Goal: Information Seeking & Learning: Get advice/opinions

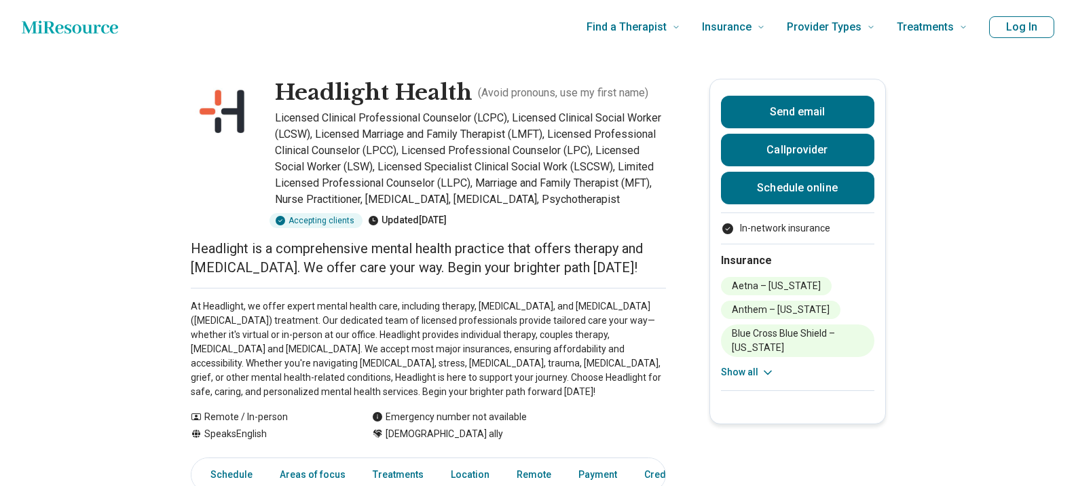
scroll to position [3, 0]
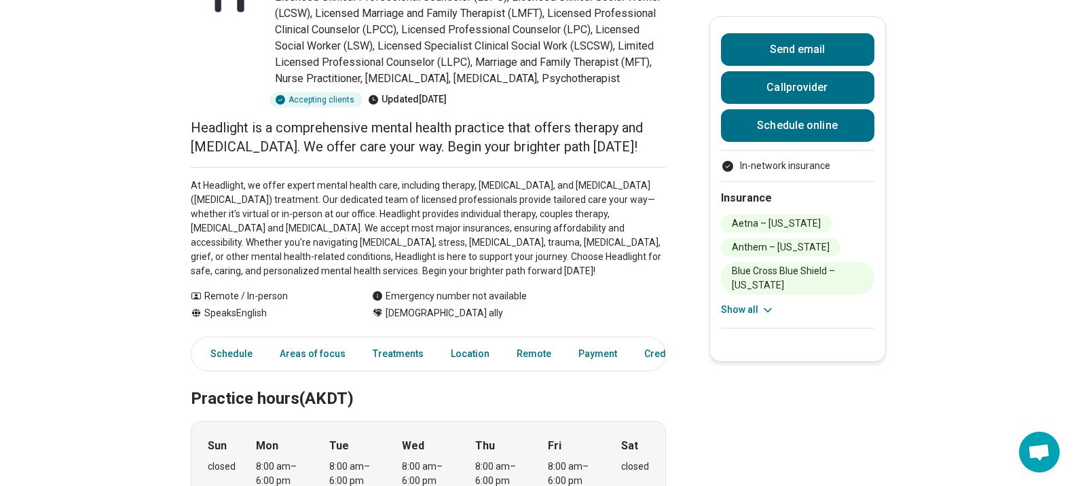
click at [756, 314] on button "Show all" at bounding box center [748, 310] width 54 height 14
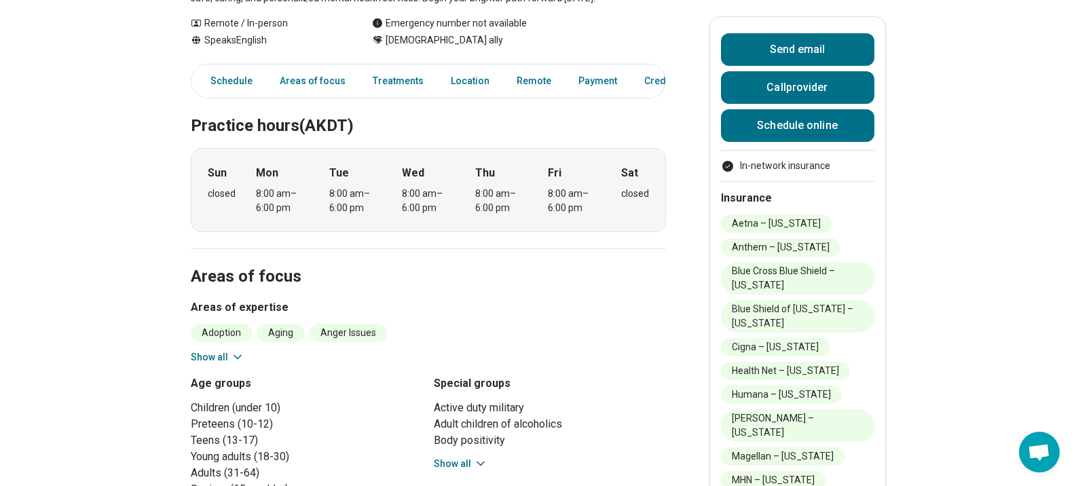
scroll to position [383, 0]
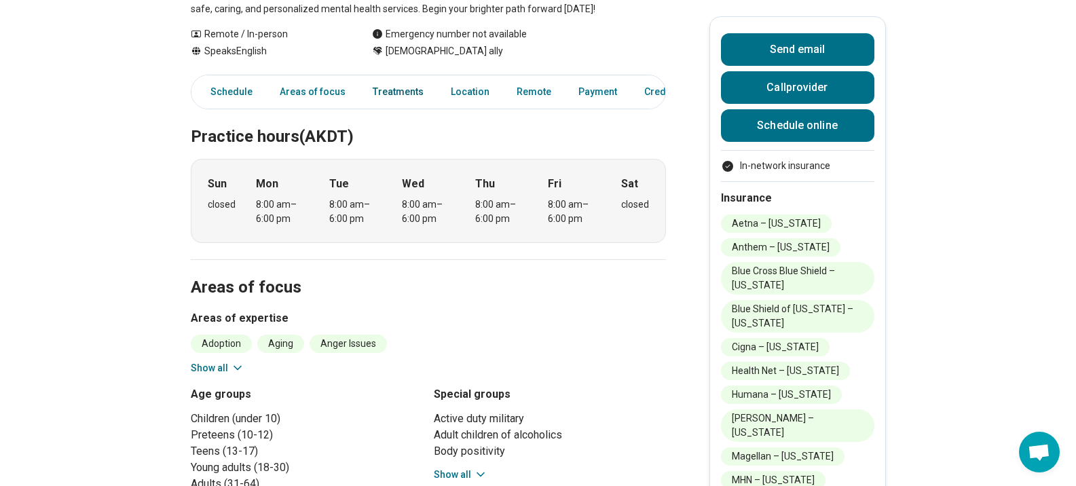
click at [393, 106] on link "Treatments" at bounding box center [398, 92] width 67 height 28
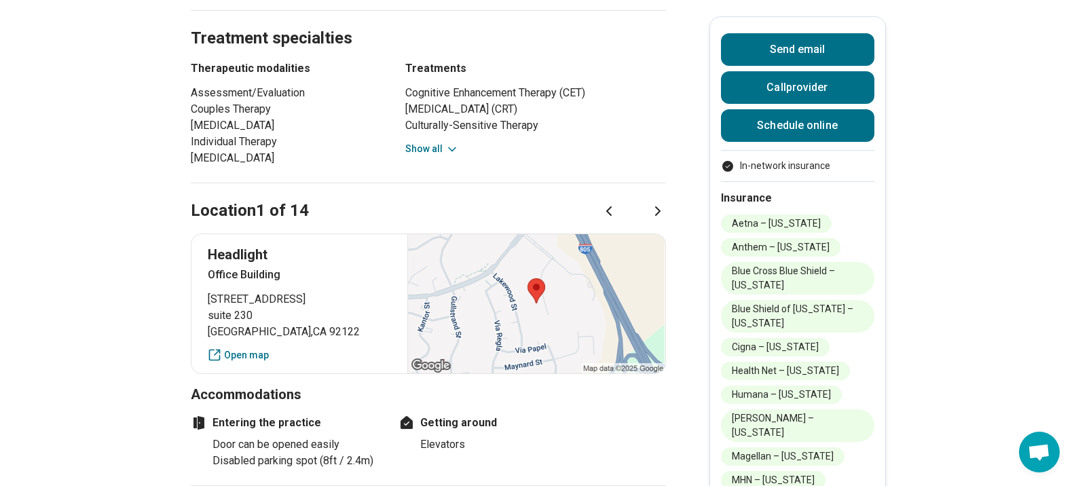
scroll to position [911, 0]
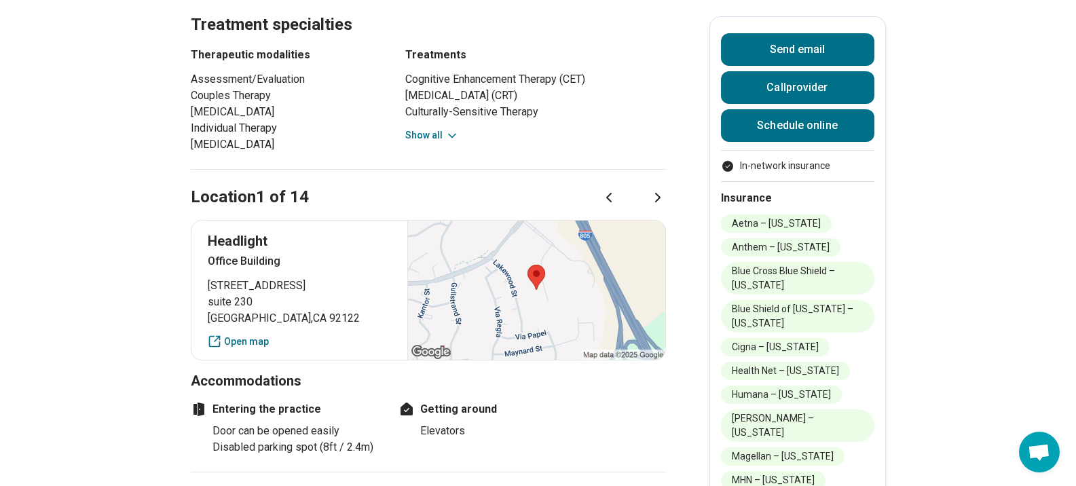
click at [443, 143] on button "Show all" at bounding box center [432, 135] width 54 height 14
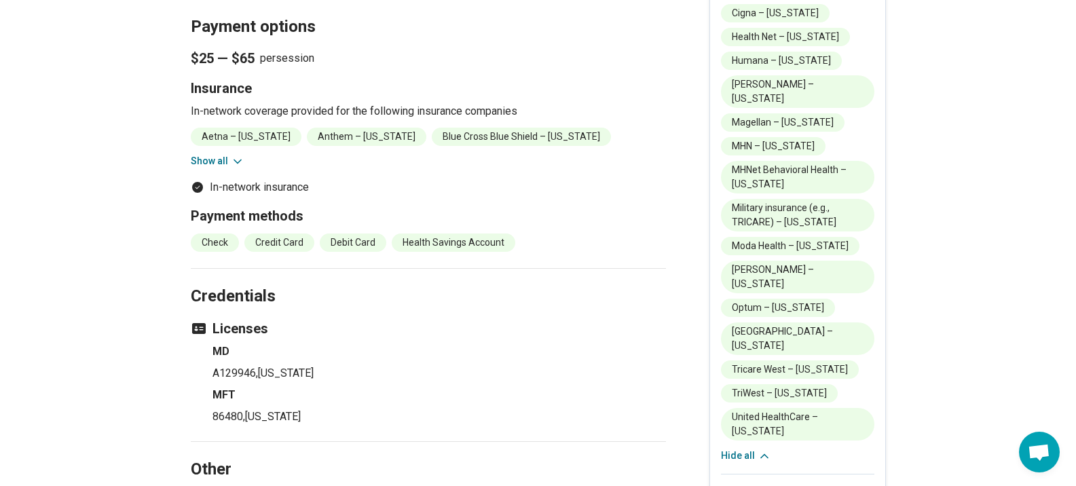
scroll to position [1705, 0]
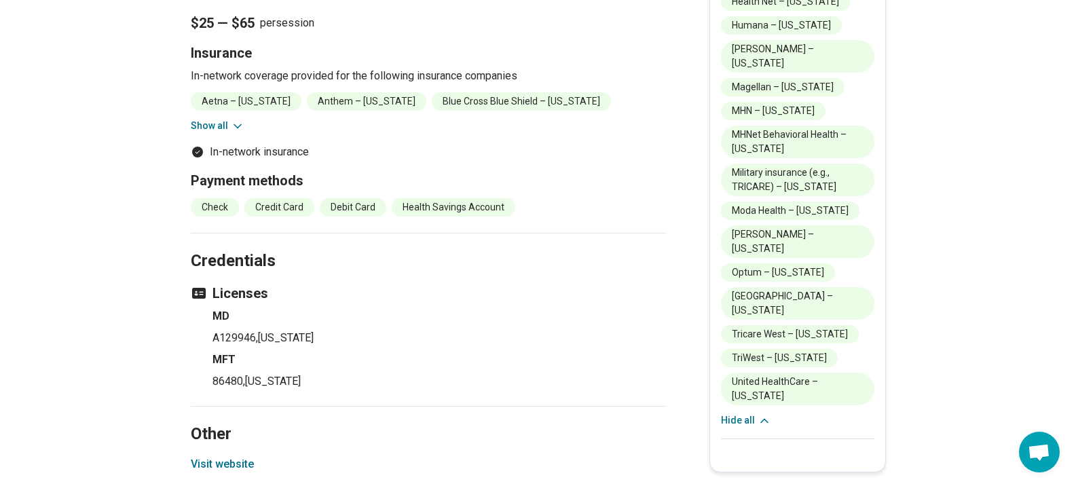
click at [222, 133] on button "Show all" at bounding box center [218, 126] width 54 height 14
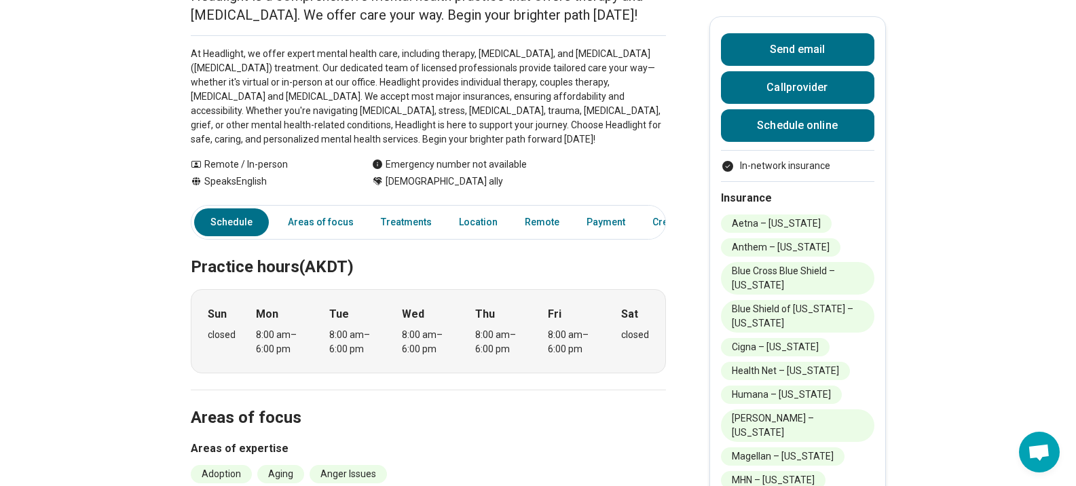
scroll to position [257, 0]
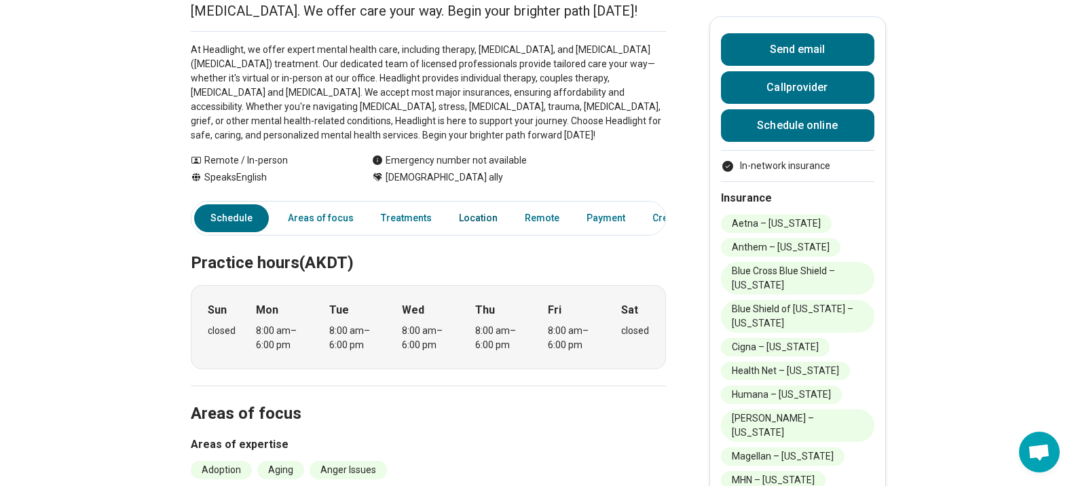
drag, startPoint x: 444, startPoint y: 245, endPoint x: 453, endPoint y: 239, distance: 10.7
click at [453, 236] on div "Schedule Areas of focus Treatments Location Remote Payment Credentials Other" at bounding box center [428, 218] width 475 height 35
click at [460, 232] on link "Location" at bounding box center [478, 218] width 55 height 28
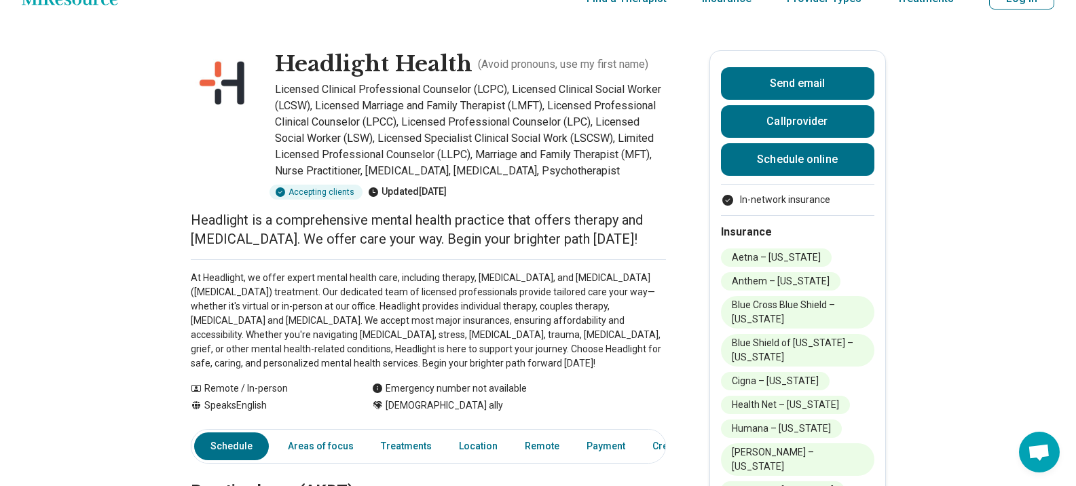
scroll to position [0, 0]
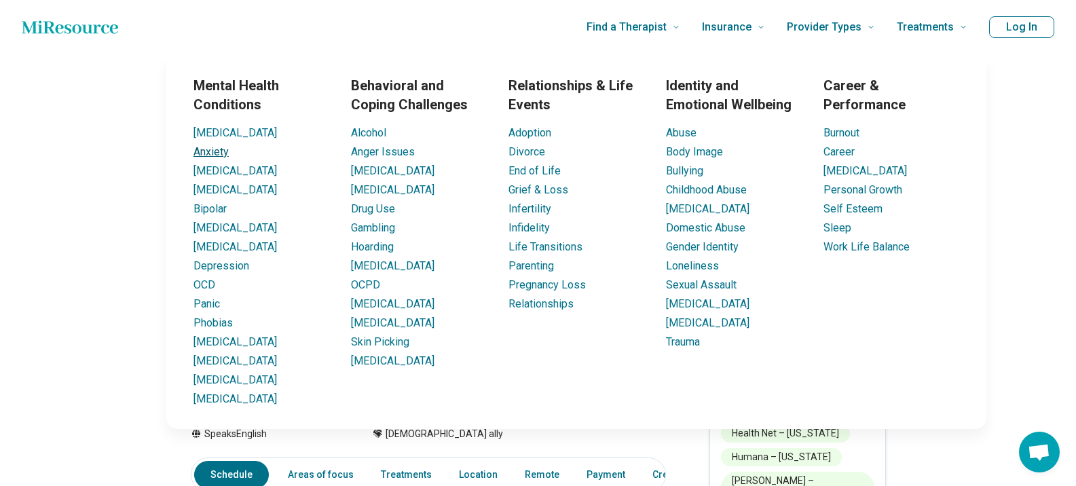
click at [227, 152] on link "Anxiety" at bounding box center [211, 151] width 35 height 13
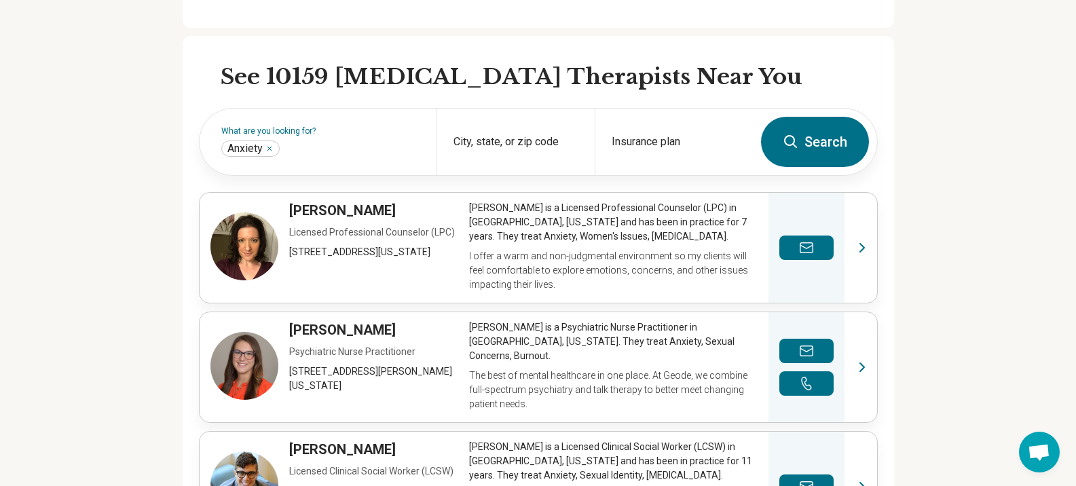
scroll to position [416, 0]
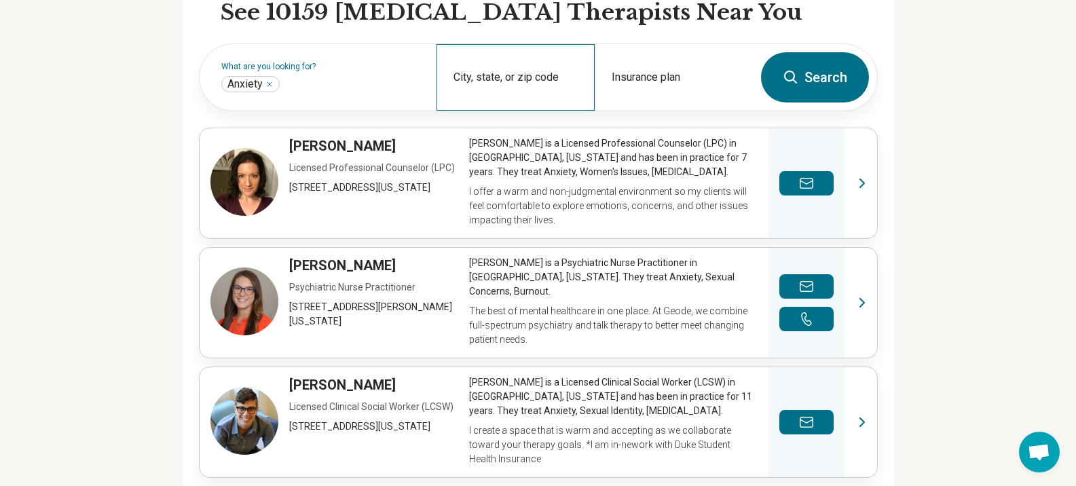
click at [520, 73] on div "City, state, or zip code" at bounding box center [516, 77] width 158 height 67
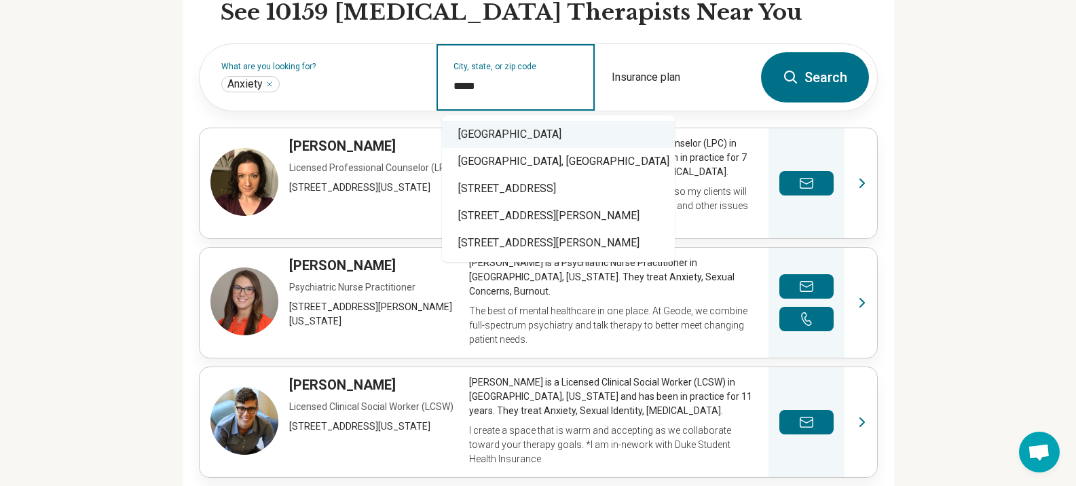
click at [543, 138] on div "[GEOGRAPHIC_DATA]" at bounding box center [558, 134] width 233 height 27
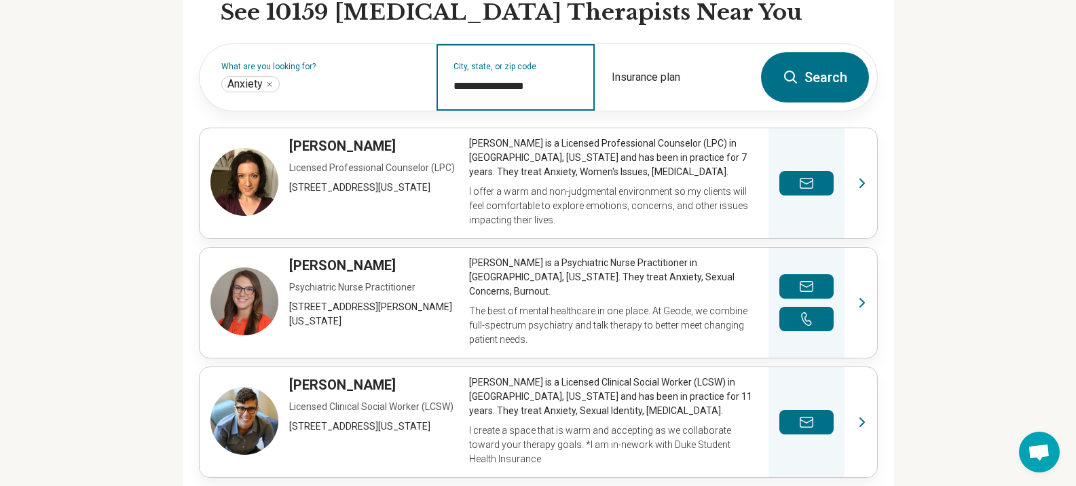
type input "**********"
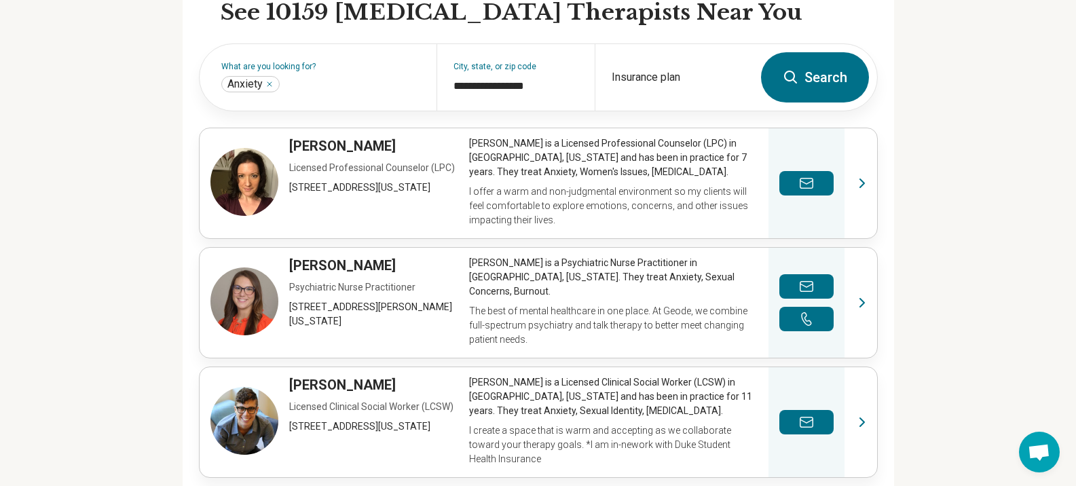
click at [841, 92] on button "Search" at bounding box center [815, 77] width 108 height 50
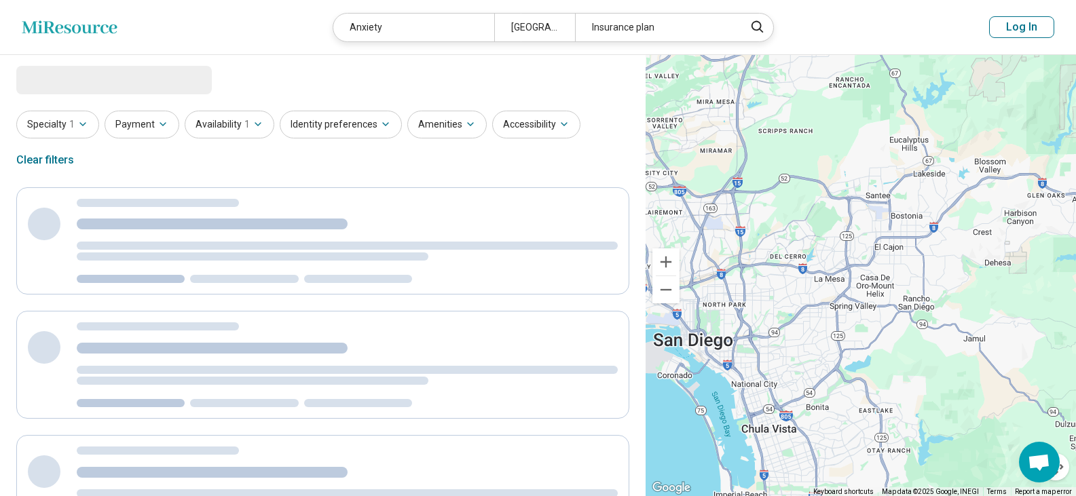
select select "***"
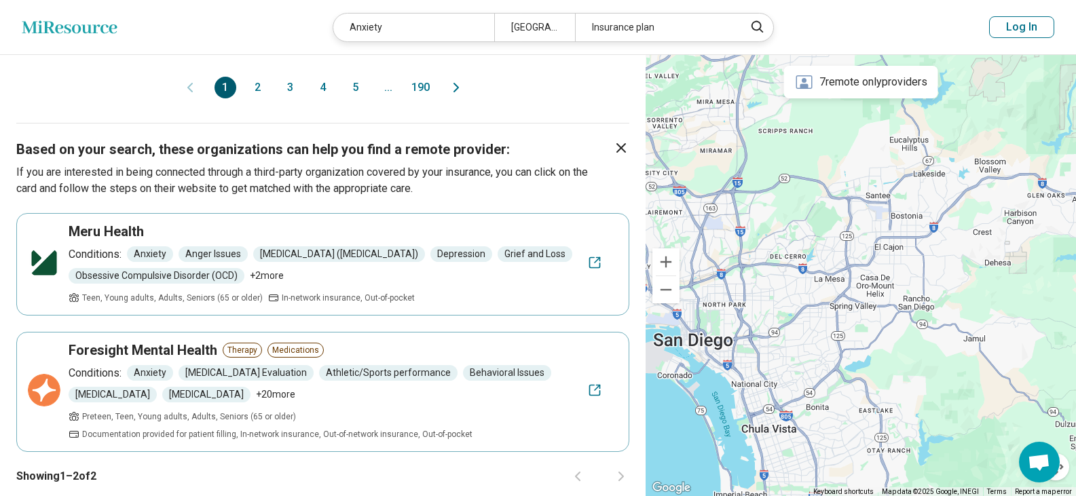
scroll to position [1591, 0]
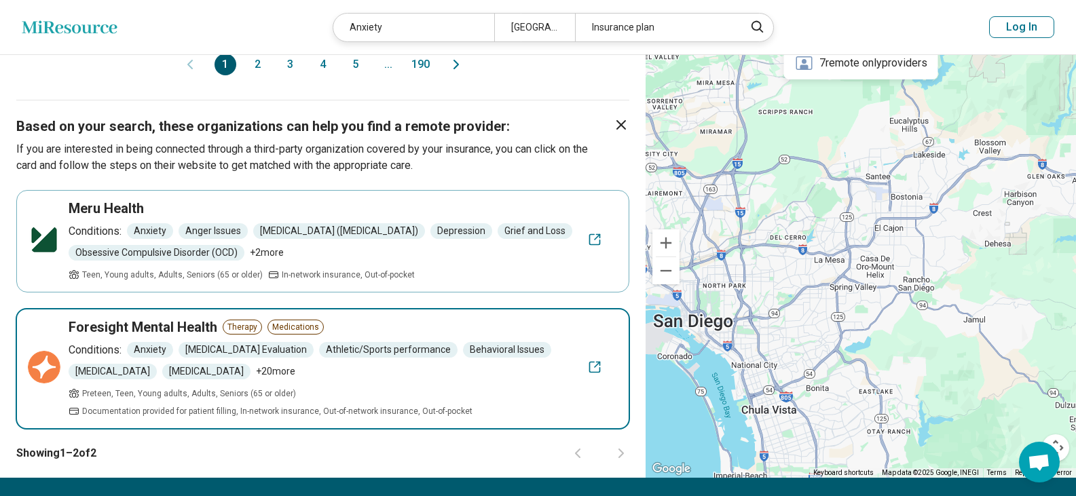
click at [246, 320] on span "Therapy" at bounding box center [242, 327] width 39 height 15
